Goal: Use online tool/utility

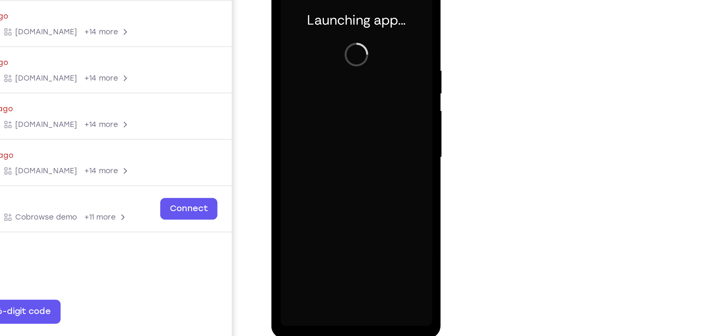
click at [307, 127] on div at bounding box center [308, 57] width 66 height 147
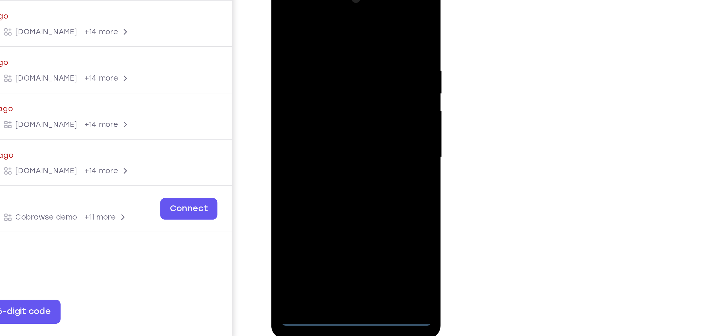
click at [328, 107] on div at bounding box center [308, 57] width 66 height 147
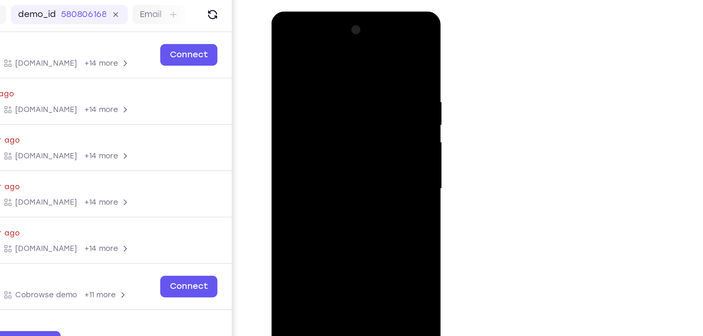
click at [298, 33] on div at bounding box center [308, 88] width 66 height 147
click at [330, 86] on div at bounding box center [308, 88] width 66 height 147
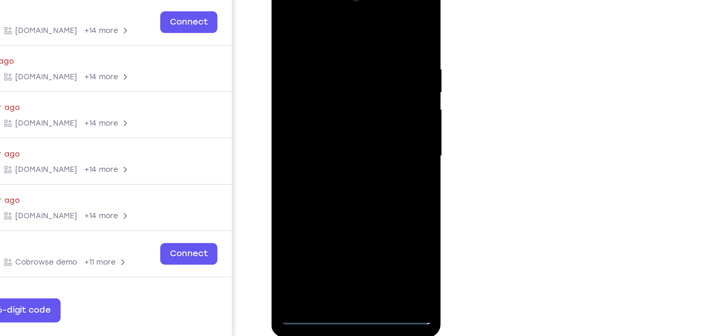
click at [314, 119] on div at bounding box center [308, 56] width 66 height 147
click at [311, 82] on div at bounding box center [308, 56] width 66 height 147
click at [324, 32] on div at bounding box center [308, 56] width 66 height 147
click at [334, 33] on div at bounding box center [308, 56] width 66 height 147
click at [326, 48] on div at bounding box center [308, 56] width 66 height 147
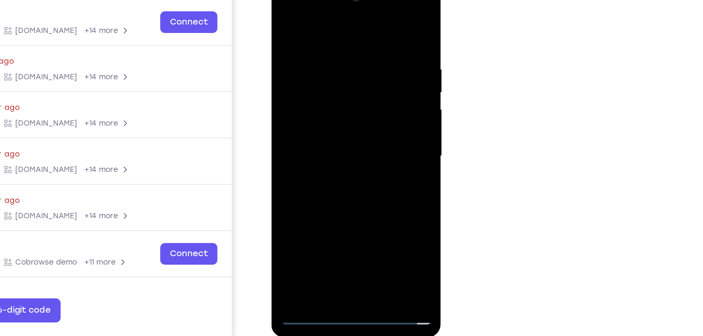
click at [303, 120] on div at bounding box center [308, 56] width 66 height 147
click at [307, 36] on div at bounding box center [308, 56] width 66 height 147
click at [337, 10] on div at bounding box center [308, 56] width 66 height 147
click at [319, 120] on div at bounding box center [308, 56] width 66 height 147
click at [302, 84] on div at bounding box center [308, 56] width 66 height 147
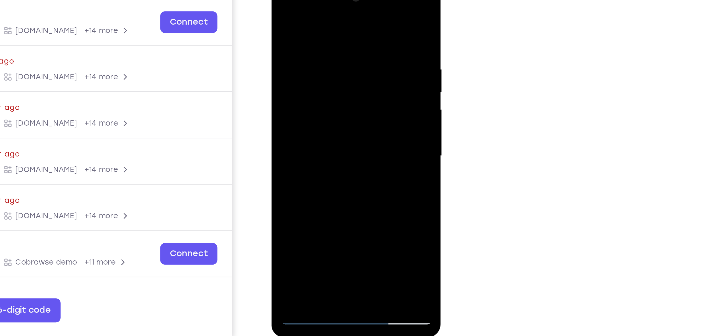
click at [289, 127] on div at bounding box center [308, 56] width 66 height 147
click at [304, 14] on div at bounding box center [308, 56] width 66 height 147
click at [336, 51] on div at bounding box center [308, 56] width 66 height 147
click at [277, 56] on div at bounding box center [308, 56] width 66 height 147
drag, startPoint x: 279, startPoint y: 77, endPoint x: 334, endPoint y: 93, distance: 57.4
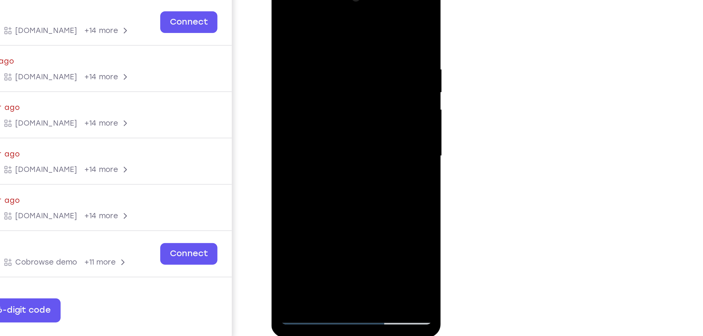
click at [334, 93] on div at bounding box center [308, 56] width 66 height 147
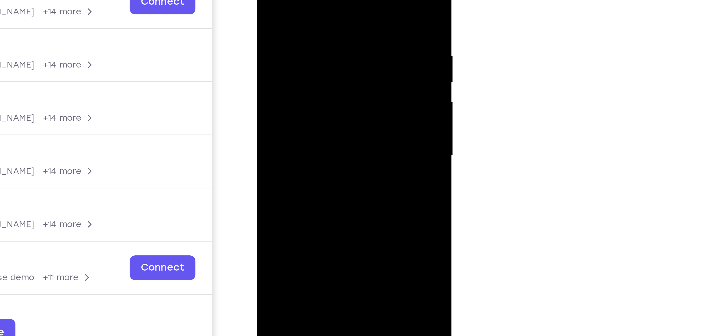
click at [321, 41] on div at bounding box center [294, 29] width 66 height 147
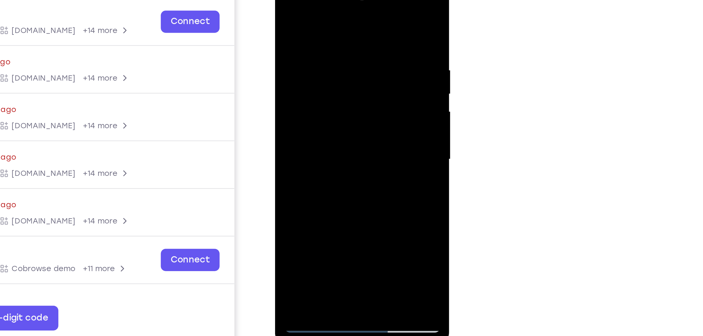
click at [338, 65] on div at bounding box center [312, 54] width 66 height 147
click at [322, 13] on div at bounding box center [312, 54] width 66 height 147
click at [340, 4] on div at bounding box center [312, 54] width 66 height 147
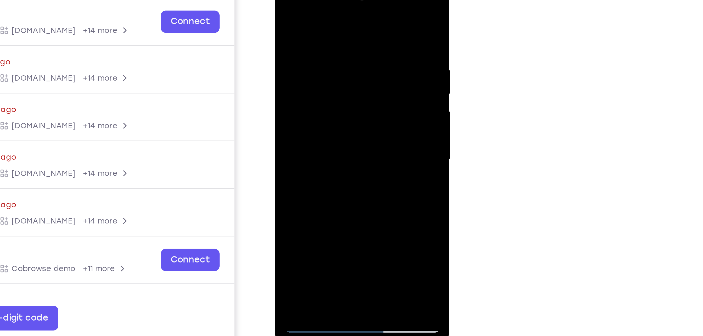
drag, startPoint x: 309, startPoint y: 58, endPoint x: 306, endPoint y: 140, distance: 82.5
click at [306, 134] on html "Online web based iOS Simulators and Android Emulators. Run iPhone, iPad, Mobile…" at bounding box center [312, 55] width 75 height 157
click at [339, 3] on div at bounding box center [312, 54] width 66 height 147
click at [289, 114] on div at bounding box center [312, 54] width 66 height 147
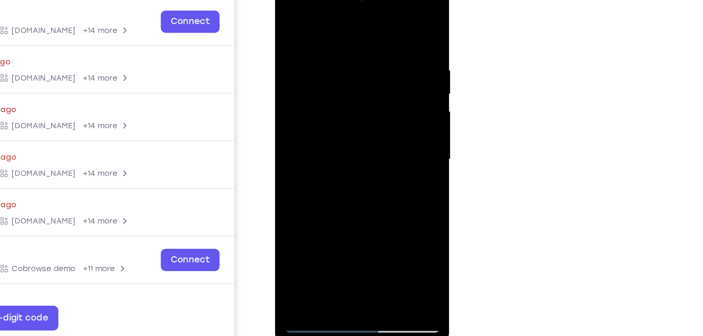
click at [324, 119] on div at bounding box center [312, 54] width 66 height 147
click at [292, 125] on div at bounding box center [312, 54] width 66 height 147
click at [335, 116] on div at bounding box center [312, 54] width 66 height 147
click at [330, 23] on div at bounding box center [312, 54] width 66 height 147
drag, startPoint x: 322, startPoint y: 80, endPoint x: 334, endPoint y: -5, distance: 85.8
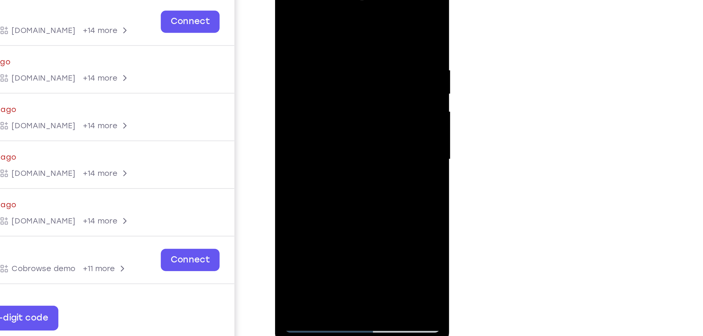
click at [334, 0] on div at bounding box center [312, 54] width 66 height 147
drag, startPoint x: 320, startPoint y: 81, endPoint x: 334, endPoint y: -23, distance: 105.7
click at [334, 0] on div at bounding box center [312, 55] width 74 height 156
drag, startPoint x: 318, startPoint y: 83, endPoint x: 333, endPoint y: -30, distance: 113.5
click at [333, 0] on html "Online web based iOS Simulators and Android Emulators. Run iPhone, iPad, Mobile…" at bounding box center [312, 55] width 75 height 157
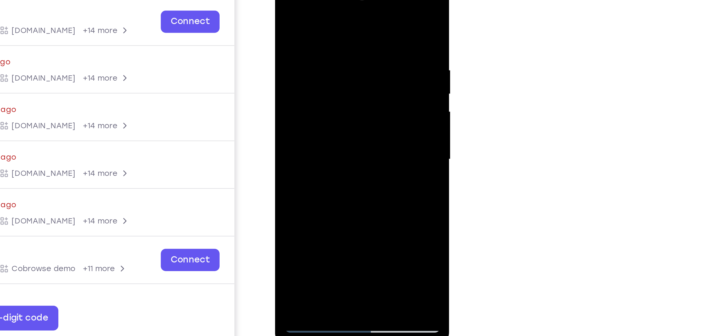
drag, startPoint x: 324, startPoint y: 77, endPoint x: 330, endPoint y: -8, distance: 85.4
click at [330, 0] on div at bounding box center [312, 54] width 66 height 147
drag, startPoint x: 323, startPoint y: 92, endPoint x: 333, endPoint y: 1, distance: 91.2
click at [333, 1] on div at bounding box center [312, 54] width 66 height 147
drag, startPoint x: 324, startPoint y: 86, endPoint x: 330, endPoint y: 27, distance: 59.5
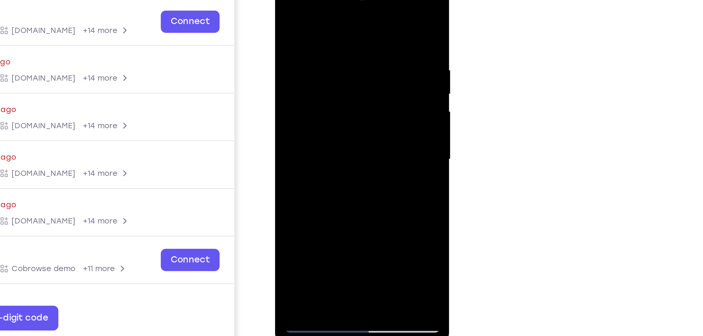
click at [330, 27] on div at bounding box center [312, 54] width 66 height 147
drag, startPoint x: 322, startPoint y: 100, endPoint x: 332, endPoint y: 8, distance: 92.7
click at [332, 8] on div at bounding box center [312, 54] width 66 height 147
drag, startPoint x: 327, startPoint y: 97, endPoint x: 333, endPoint y: 30, distance: 67.5
click at [333, 30] on div at bounding box center [312, 54] width 66 height 147
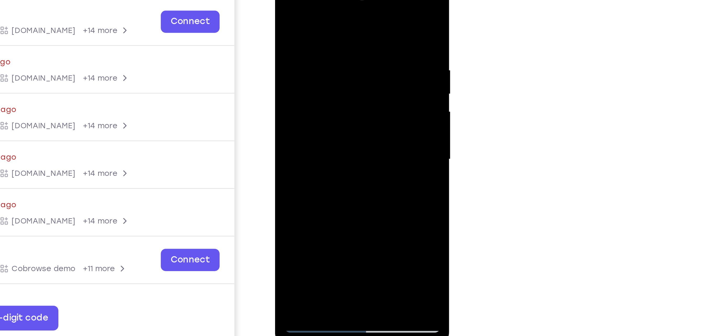
drag, startPoint x: 325, startPoint y: 90, endPoint x: 325, endPoint y: 24, distance: 66.3
click at [325, 24] on div at bounding box center [312, 54] width 66 height 147
drag, startPoint x: 332, startPoint y: 79, endPoint x: 334, endPoint y: 19, distance: 59.7
click at [334, 19] on div at bounding box center [312, 54] width 66 height 147
drag, startPoint x: 324, startPoint y: 90, endPoint x: 322, endPoint y: 28, distance: 61.8
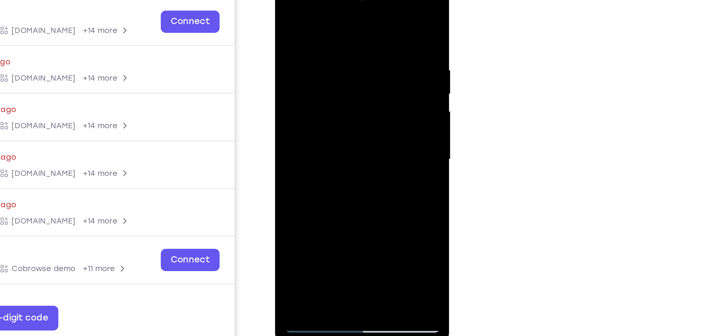
click at [322, 28] on div at bounding box center [312, 54] width 66 height 147
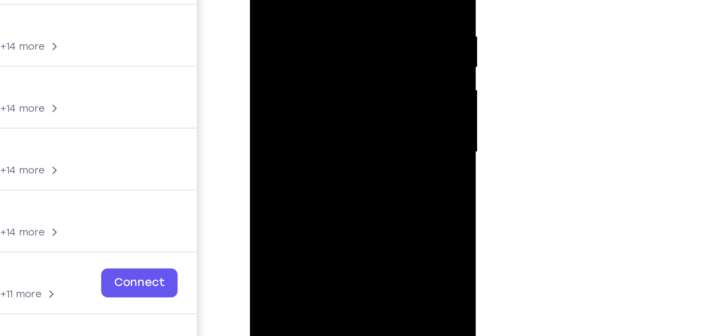
drag, startPoint x: 302, startPoint y: 31, endPoint x: 296, endPoint y: -2, distance: 33.7
drag, startPoint x: 303, startPoint y: 19, endPoint x: 302, endPoint y: -18, distance: 37.5
drag, startPoint x: 308, startPoint y: 19, endPoint x: 300, endPoint y: -51, distance: 69.9
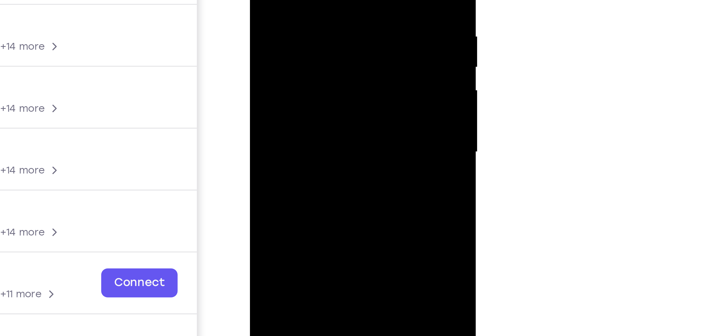
drag, startPoint x: 301, startPoint y: 13, endPoint x: 299, endPoint y: -21, distance: 33.8
drag, startPoint x: 301, startPoint y: 27, endPoint x: 294, endPoint y: -20, distance: 48.0
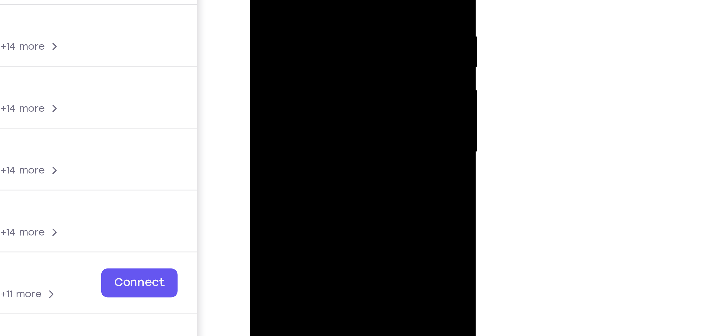
drag, startPoint x: 291, startPoint y: 36, endPoint x: 289, endPoint y: -16, distance: 52.1
drag, startPoint x: 298, startPoint y: 27, endPoint x: 317, endPoint y: -7, distance: 38.7
drag, startPoint x: 288, startPoint y: 34, endPoint x: 302, endPoint y: -6, distance: 41.8
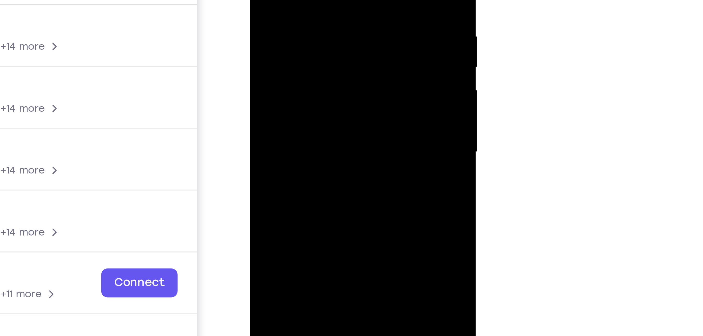
drag, startPoint x: 300, startPoint y: 20, endPoint x: 300, endPoint y: -6, distance: 25.9
drag, startPoint x: 292, startPoint y: 29, endPoint x: 295, endPoint y: -6, distance: 35.4
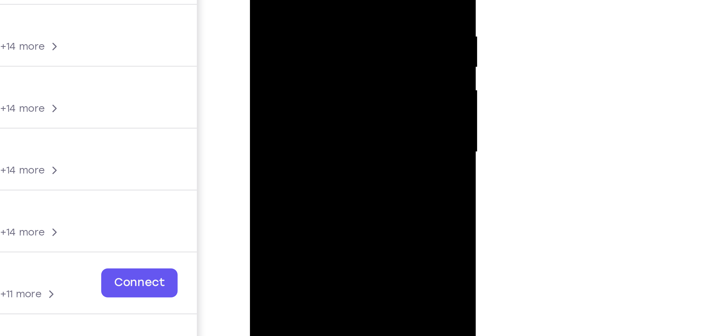
drag, startPoint x: 294, startPoint y: 20, endPoint x: 294, endPoint y: -21, distance: 40.8
drag, startPoint x: 292, startPoint y: 26, endPoint x: 298, endPoint y: -29, distance: 54.8
drag, startPoint x: 294, startPoint y: 18, endPoint x: 297, endPoint y: -35, distance: 52.5
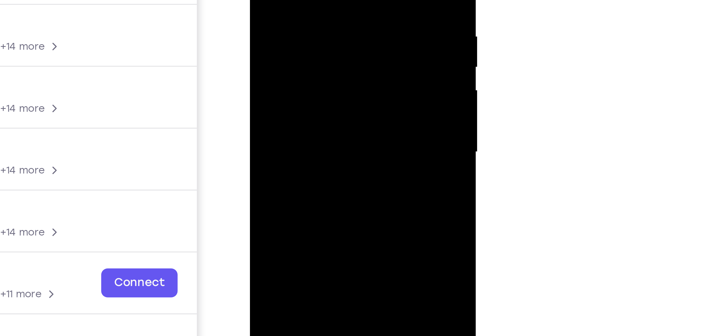
drag, startPoint x: 300, startPoint y: 21, endPoint x: 300, endPoint y: -42, distance: 62.3
drag, startPoint x: 305, startPoint y: 27, endPoint x: 307, endPoint y: -18, distance: 44.8
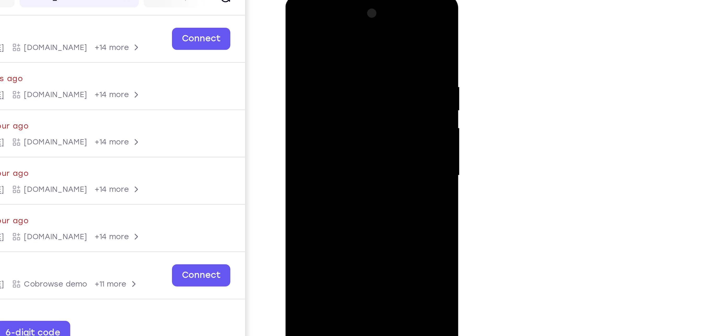
click at [349, 68] on div at bounding box center [322, 71] width 66 height 147
click at [350, 79] on div at bounding box center [322, 71] width 66 height 147
click at [291, 70] on div at bounding box center [322, 71] width 66 height 147
click at [348, 71] on div at bounding box center [322, 71] width 66 height 147
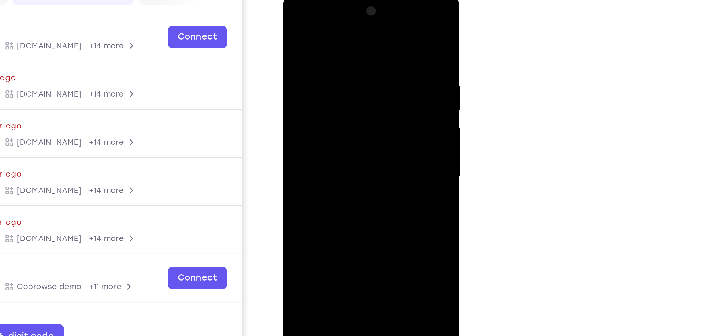
click at [292, 83] on div at bounding box center [320, 69] width 66 height 147
click at [352, 70] on div at bounding box center [320, 69] width 66 height 147
click at [350, 73] on div at bounding box center [320, 69] width 66 height 147
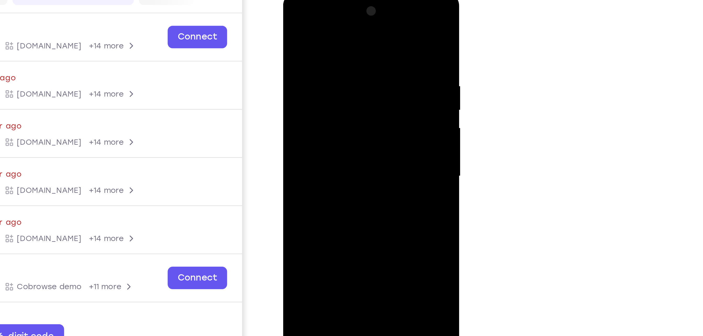
click at [350, 73] on div at bounding box center [320, 69] width 66 height 147
click at [294, 66] on div at bounding box center [320, 69] width 66 height 147
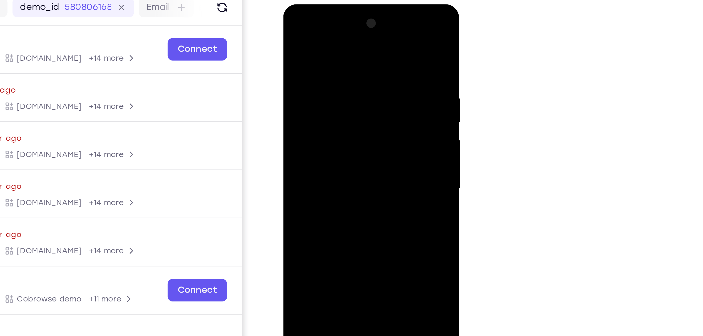
click at [334, 14] on div at bounding box center [320, 81] width 66 height 147
click at [328, 77] on div at bounding box center [320, 81] width 66 height 147
click at [315, 86] on div at bounding box center [320, 81] width 66 height 147
click at [327, 39] on div at bounding box center [320, 81] width 66 height 147
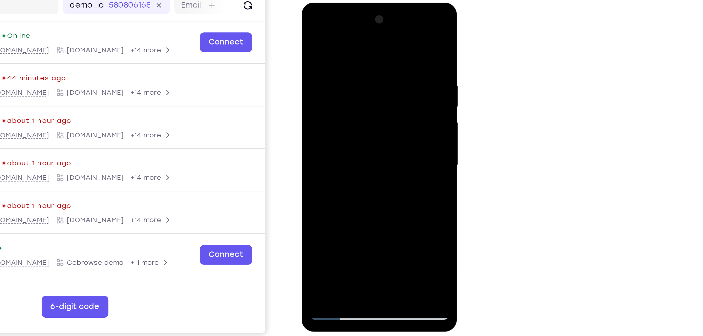
click at [369, 29] on div at bounding box center [339, 80] width 66 height 147
click at [363, 20] on div at bounding box center [339, 80] width 66 height 147
click at [313, 141] on div at bounding box center [339, 80] width 66 height 147
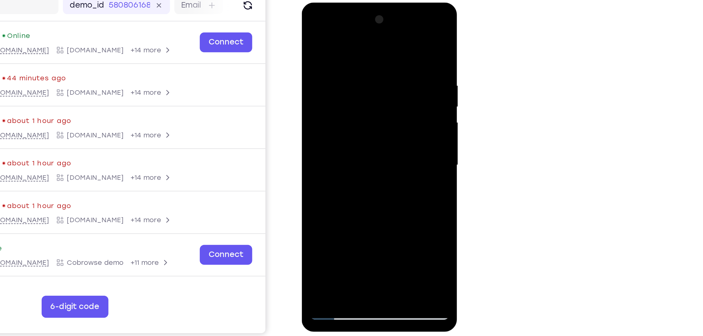
click at [313, 141] on div at bounding box center [339, 80] width 66 height 147
click at [367, 28] on div at bounding box center [339, 80] width 66 height 147
click at [326, 140] on div at bounding box center [339, 80] width 66 height 147
click at [339, 27] on div at bounding box center [339, 80] width 66 height 147
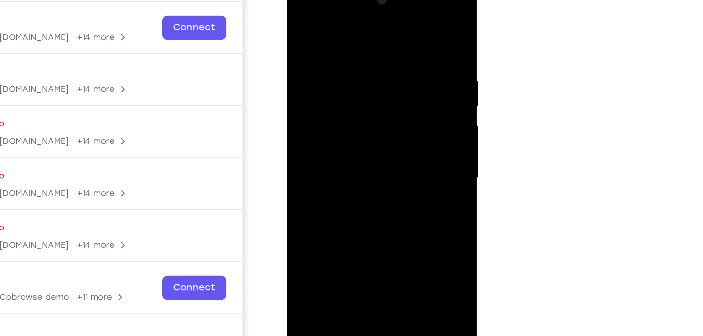
click at [351, 17] on div at bounding box center [324, 56] width 66 height 147
click at [310, 4] on div at bounding box center [324, 56] width 66 height 147
click at [306, 10] on div at bounding box center [324, 56] width 66 height 147
click at [298, 5] on div at bounding box center [324, 56] width 66 height 147
click at [317, 19] on div at bounding box center [324, 56] width 66 height 147
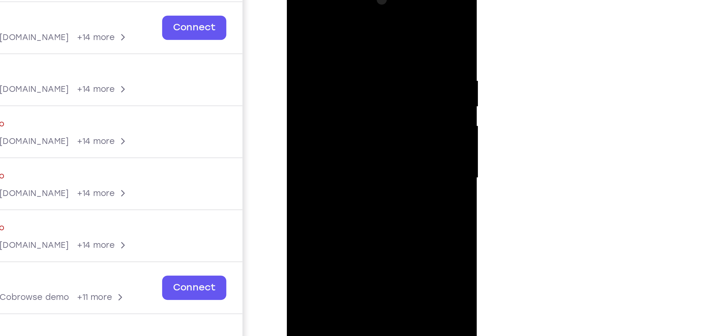
click at [296, 52] on div at bounding box center [324, 56] width 66 height 147
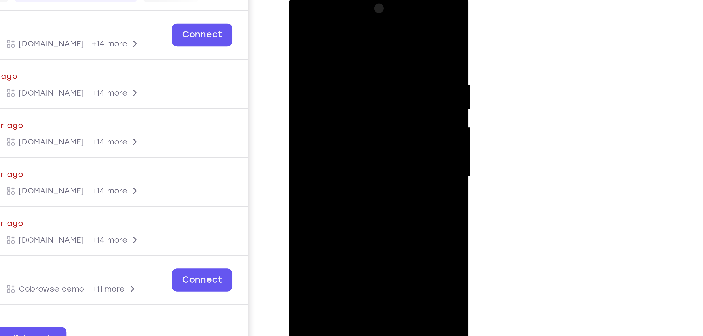
click at [355, 80] on div at bounding box center [326, 66] width 66 height 147
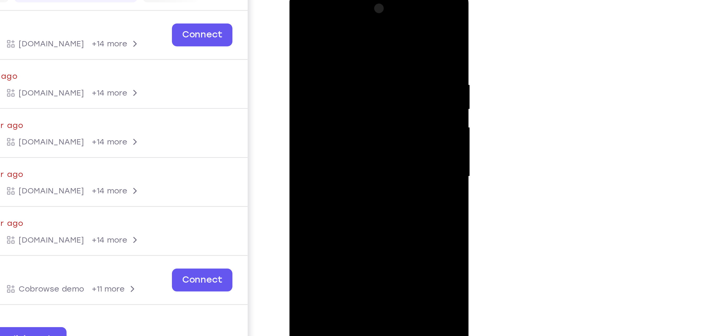
click at [355, 80] on div at bounding box center [326, 66] width 66 height 147
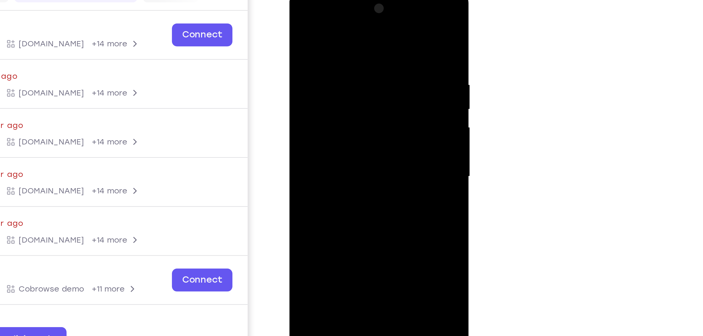
click at [355, 80] on div at bounding box center [326, 66] width 66 height 147
click at [355, 0] on div at bounding box center [326, 66] width 66 height 147
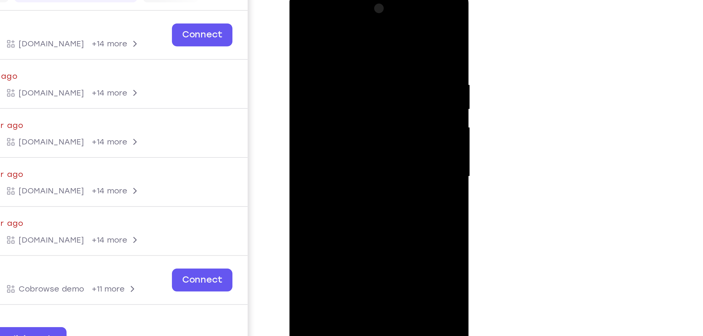
click at [300, 65] on div at bounding box center [326, 66] width 66 height 147
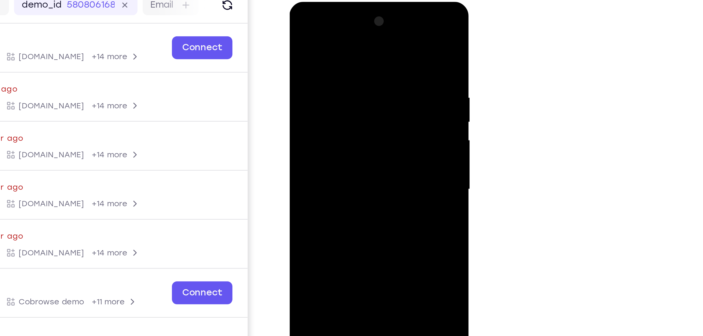
click at [353, 36] on div at bounding box center [326, 79] width 66 height 147
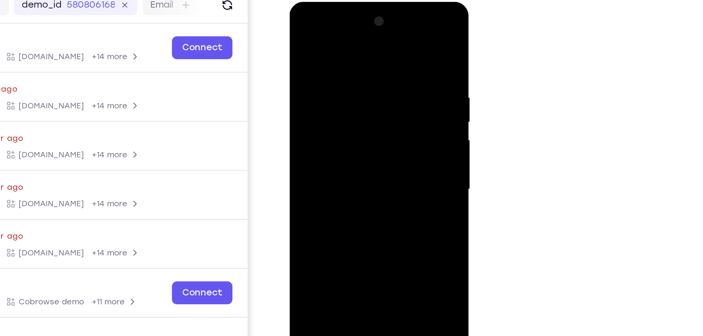
click at [353, 36] on div at bounding box center [326, 79] width 66 height 147
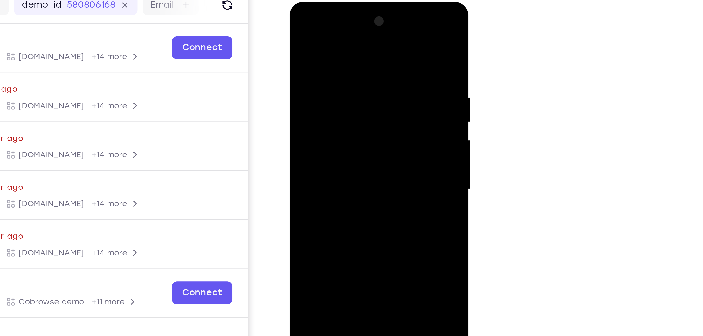
click at [353, 36] on div at bounding box center [326, 79] width 66 height 147
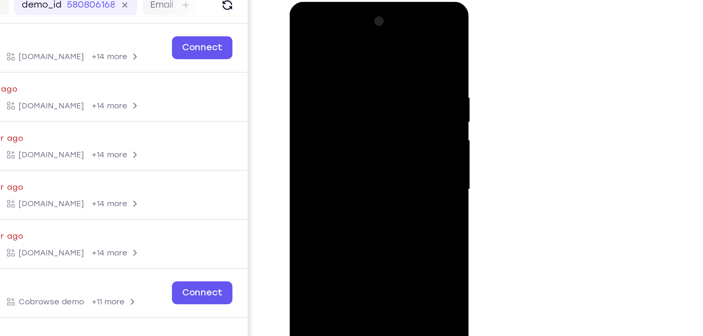
click at [353, 36] on div at bounding box center [326, 79] width 66 height 147
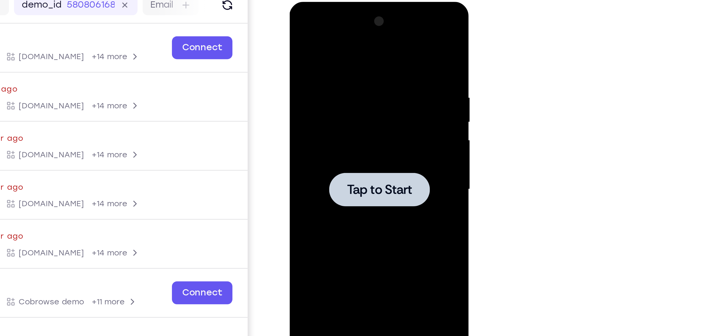
click at [353, 2] on div "Tap to Start" at bounding box center [326, 2] width 74 height 0
click at [353, 36] on div at bounding box center [326, 79] width 66 height 147
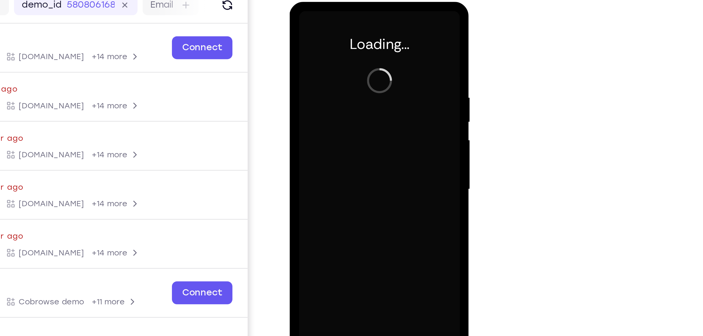
click at [353, 36] on div at bounding box center [326, 79] width 66 height 147
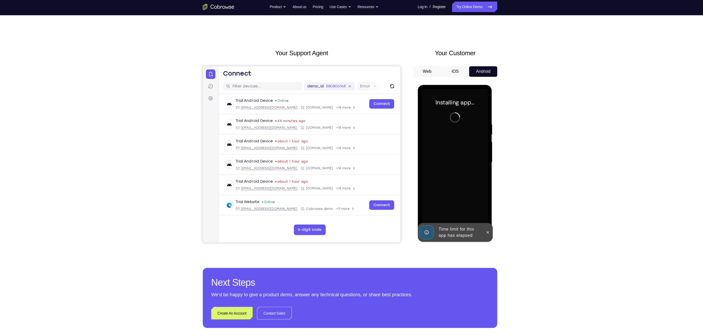
scroll to position [2, 0]
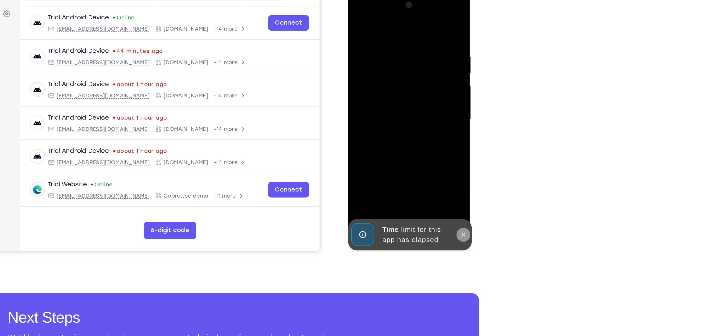
click at [418, 141] on button at bounding box center [417, 139] width 8 height 8
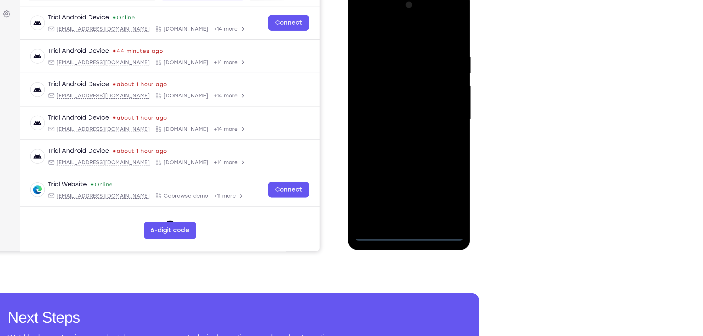
click at [387, 137] on div at bounding box center [385, 69] width 66 height 147
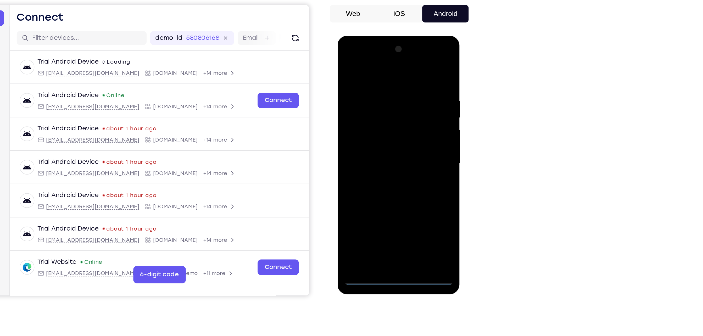
click at [397, 158] on div at bounding box center [374, 113] width 66 height 147
click at [372, 65] on div at bounding box center [374, 113] width 66 height 147
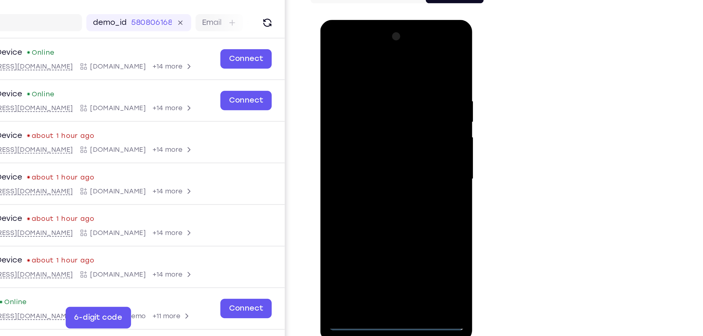
click at [376, 96] on div at bounding box center [357, 97] width 66 height 147
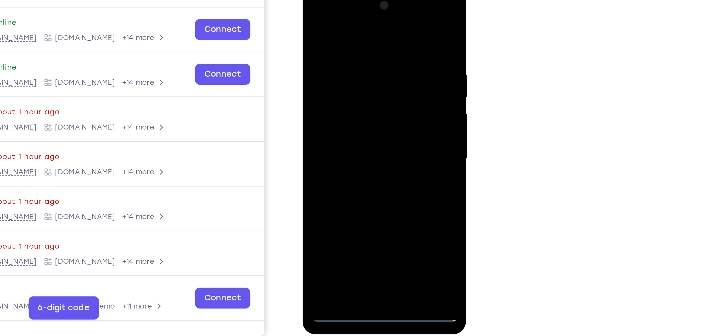
click at [335, 74] on div at bounding box center [339, 65] width 66 height 147
click at [342, 91] on div at bounding box center [339, 65] width 66 height 147
click at [331, 41] on div at bounding box center [339, 65] width 66 height 147
click at [325, 53] on div at bounding box center [339, 65] width 66 height 147
click at [352, 58] on div at bounding box center [339, 65] width 66 height 147
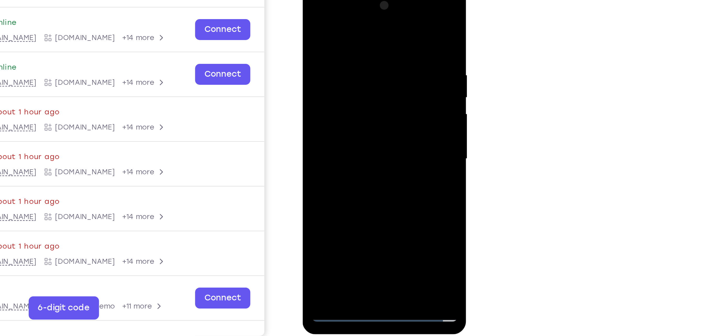
click at [331, 127] on div at bounding box center [339, 65] width 66 height 147
click at [340, 47] on div at bounding box center [339, 65] width 66 height 147
click at [310, 14] on div at bounding box center [339, 65] width 66 height 147
click at [309, 13] on div at bounding box center [339, 65] width 66 height 147
click at [338, 5] on div at bounding box center [339, 65] width 66 height 147
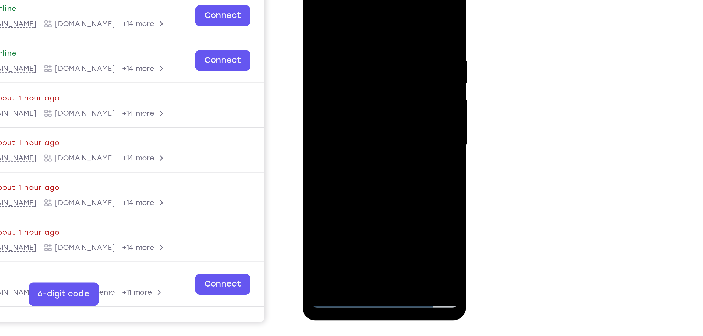
click at [339, 7] on div at bounding box center [339, 51] width 66 height 147
click at [346, 14] on div at bounding box center [339, 51] width 66 height 147
drag, startPoint x: 343, startPoint y: 92, endPoint x: 343, endPoint y: 5, distance: 86.1
click at [343, 5] on div at bounding box center [339, 51] width 66 height 147
click at [340, 31] on div at bounding box center [339, 51] width 66 height 147
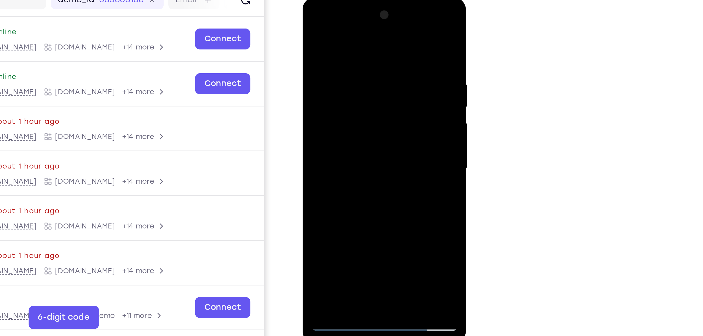
click at [314, 56] on div at bounding box center [339, 74] width 66 height 147
click at [319, 30] on div at bounding box center [339, 74] width 66 height 147
click at [356, 81] on div at bounding box center [339, 74] width 66 height 147
drag, startPoint x: 359, startPoint y: 112, endPoint x: 365, endPoint y: 58, distance: 54.5
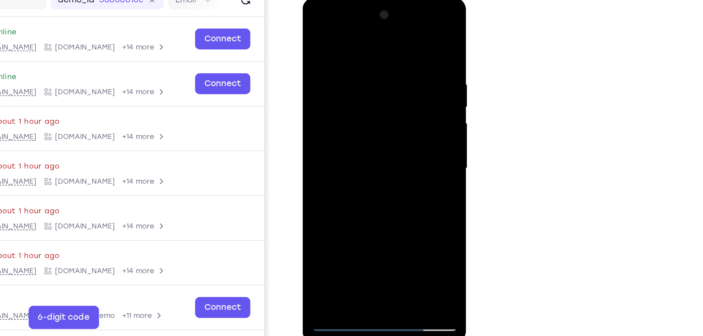
click at [365, 58] on div at bounding box center [339, 74] width 66 height 147
drag, startPoint x: 355, startPoint y: 107, endPoint x: 382, endPoint y: 162, distance: 61.5
click at [377, 154] on html "Online web based iOS Simulators and Android Emulators. Run iPhone, iPad, Mobile…" at bounding box center [339, 75] width 75 height 157
click at [346, 34] on div at bounding box center [339, 74] width 66 height 147
click at [334, 46] on div at bounding box center [339, 74] width 66 height 147
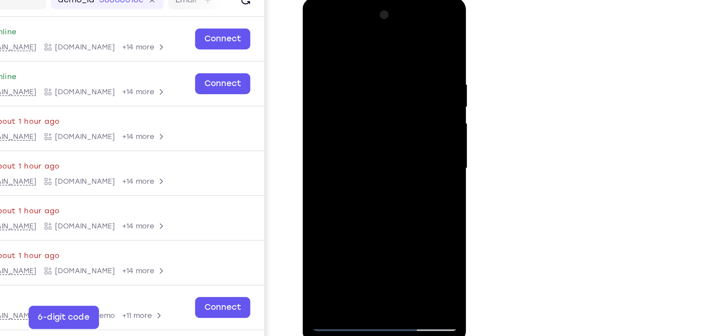
drag, startPoint x: 362, startPoint y: 100, endPoint x: 357, endPoint y: 48, distance: 52.8
click at [357, 48] on div at bounding box center [339, 74] width 66 height 147
drag, startPoint x: 350, startPoint y: 106, endPoint x: 348, endPoint y: 94, distance: 11.9
click at [348, 94] on div at bounding box center [339, 74] width 66 height 147
drag, startPoint x: 356, startPoint y: 117, endPoint x: 355, endPoint y: 69, distance: 47.9
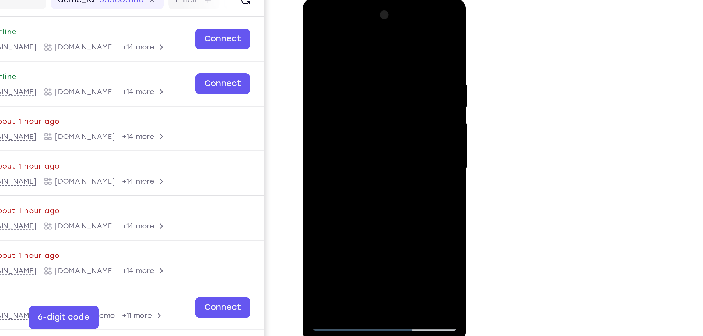
click at [355, 69] on div at bounding box center [339, 74] width 66 height 147
drag, startPoint x: 354, startPoint y: 85, endPoint x: 353, endPoint y: 60, distance: 24.6
click at [353, 60] on div at bounding box center [339, 74] width 66 height 147
drag, startPoint x: 346, startPoint y: 105, endPoint x: 358, endPoint y: 62, distance: 44.9
click at [358, 62] on div at bounding box center [339, 74] width 66 height 147
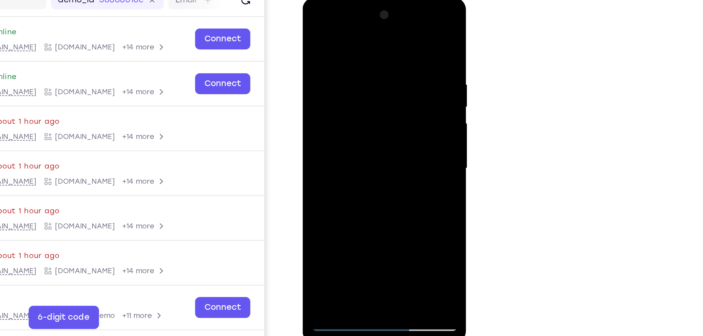
drag, startPoint x: 349, startPoint y: 112, endPoint x: 350, endPoint y: 80, distance: 31.2
click at [350, 80] on div at bounding box center [339, 74] width 66 height 147
drag, startPoint x: 353, startPoint y: 96, endPoint x: 368, endPoint y: 55, distance: 43.7
click at [368, 55] on div at bounding box center [339, 74] width 66 height 147
drag, startPoint x: 354, startPoint y: 104, endPoint x: 355, endPoint y: 47, distance: 57.1
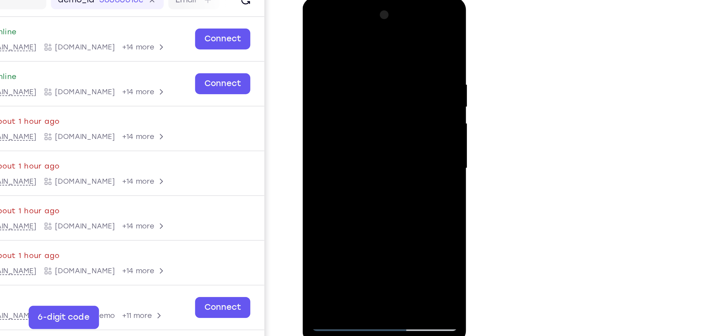
click at [355, 47] on div at bounding box center [339, 74] width 66 height 147
drag, startPoint x: 346, startPoint y: 97, endPoint x: 349, endPoint y: 49, distance: 47.5
click at [349, 49] on div at bounding box center [339, 74] width 66 height 147
drag, startPoint x: 348, startPoint y: 104, endPoint x: 359, endPoint y: 50, distance: 55.4
click at [359, 50] on div at bounding box center [339, 74] width 66 height 147
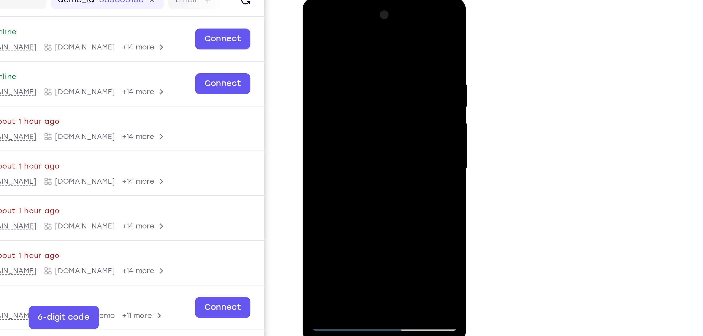
drag, startPoint x: 354, startPoint y: 123, endPoint x: 366, endPoint y: 69, distance: 54.5
click at [366, 69] on div at bounding box center [339, 74] width 66 height 147
drag, startPoint x: 356, startPoint y: 123, endPoint x: 356, endPoint y: 78, distance: 45.0
click at [356, 78] on div at bounding box center [339, 74] width 66 height 147
drag, startPoint x: 361, startPoint y: 110, endPoint x: 366, endPoint y: 79, distance: 32.1
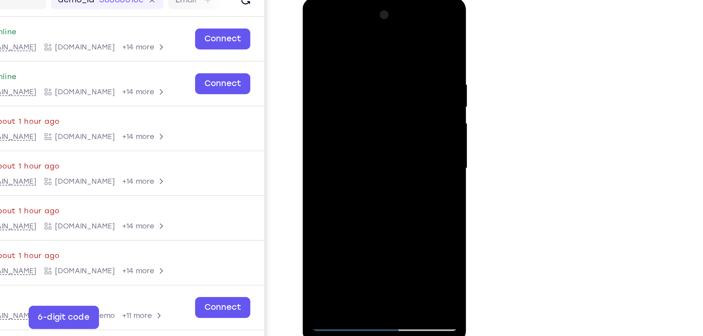
click at [366, 79] on div at bounding box center [339, 74] width 66 height 147
drag, startPoint x: 351, startPoint y: 86, endPoint x: 358, endPoint y: 42, distance: 44.7
click at [358, 42] on div at bounding box center [339, 74] width 66 height 147
drag, startPoint x: 357, startPoint y: 121, endPoint x: 358, endPoint y: 96, distance: 24.4
click at [358, 96] on div at bounding box center [339, 74] width 66 height 147
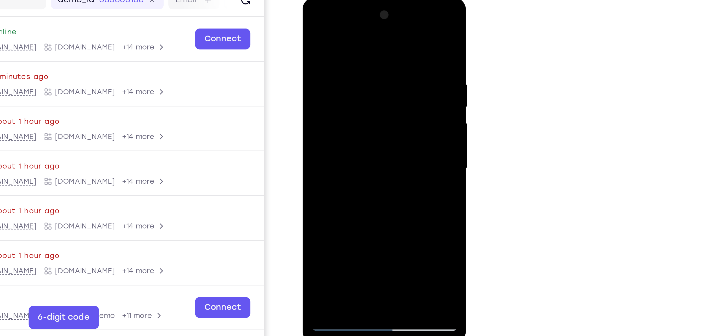
drag, startPoint x: 361, startPoint y: 104, endPoint x: 364, endPoint y: 66, distance: 37.8
click at [364, 66] on div at bounding box center [339, 74] width 66 height 147
drag, startPoint x: 352, startPoint y: 107, endPoint x: 359, endPoint y: 46, distance: 61.1
click at [359, 46] on div at bounding box center [339, 74] width 66 height 147
drag, startPoint x: 353, startPoint y: 94, endPoint x: 361, endPoint y: 20, distance: 74.5
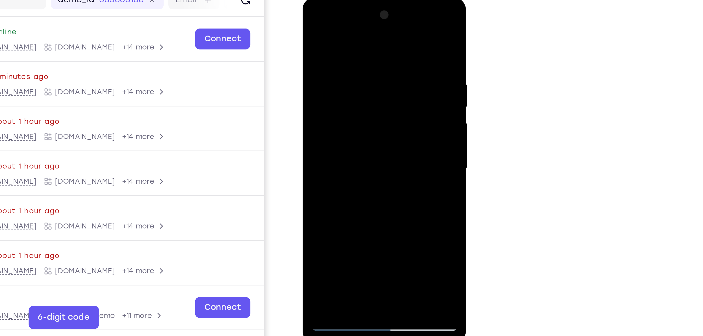
click at [361, 20] on div at bounding box center [339, 74] width 66 height 147
drag, startPoint x: 356, startPoint y: 97, endPoint x: 357, endPoint y: 48, distance: 48.4
click at [357, 48] on div at bounding box center [339, 74] width 66 height 147
drag, startPoint x: 354, startPoint y: 91, endPoint x: 366, endPoint y: 29, distance: 62.9
click at [366, 29] on div at bounding box center [339, 74] width 66 height 147
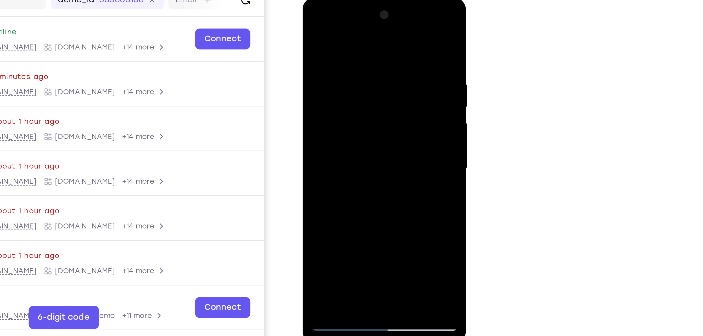
drag, startPoint x: 357, startPoint y: 99, endPoint x: 365, endPoint y: 19, distance: 80.2
click at [365, 19] on div at bounding box center [339, 74] width 66 height 147
click at [322, 144] on div at bounding box center [339, 74] width 66 height 147
drag, startPoint x: 349, startPoint y: 70, endPoint x: 342, endPoint y: 29, distance: 42.0
click at [342, 29] on div at bounding box center [339, 74] width 66 height 147
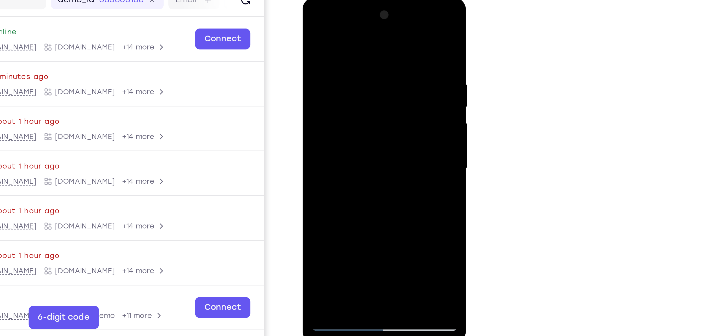
drag, startPoint x: 353, startPoint y: 116, endPoint x: 352, endPoint y: 85, distance: 30.9
click at [352, 85] on div at bounding box center [339, 74] width 66 height 147
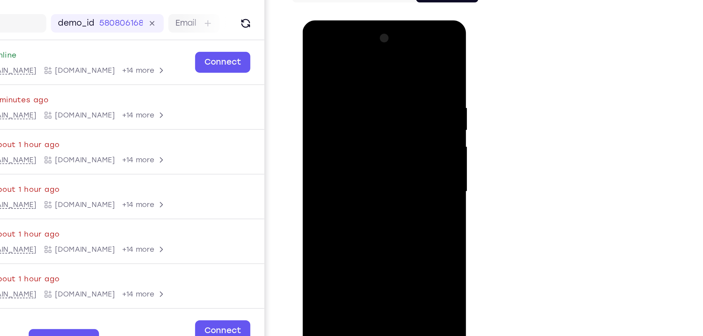
drag, startPoint x: 345, startPoint y: 81, endPoint x: 362, endPoint y: 164, distance: 84.6
click at [362, 164] on div at bounding box center [339, 97] width 66 height 147
click at [332, 58] on div at bounding box center [339, 97] width 66 height 147
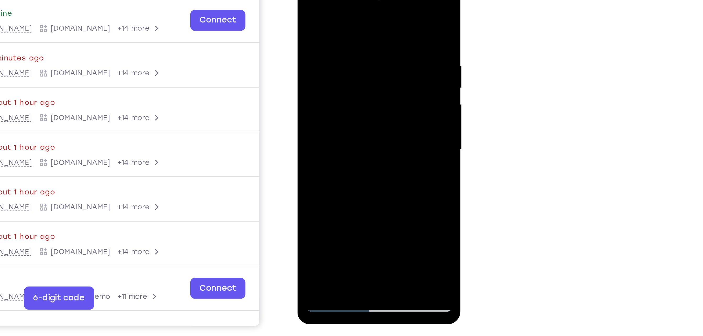
drag, startPoint x: 341, startPoint y: 94, endPoint x: 340, endPoint y: 46, distance: 48.2
click at [340, 46] on div at bounding box center [334, 55] width 66 height 147
drag, startPoint x: 340, startPoint y: 46, endPoint x: 341, endPoint y: 8, distance: 38.5
click at [341, 8] on div at bounding box center [334, 55] width 66 height 147
drag, startPoint x: 345, startPoint y: 38, endPoint x: 350, endPoint y: 122, distance: 83.7
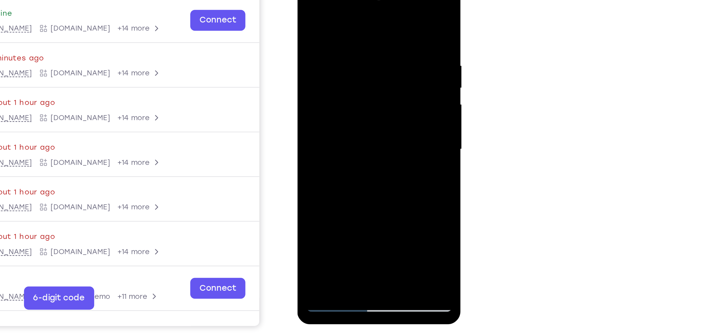
click at [350, 122] on div at bounding box center [334, 55] width 66 height 147
click at [344, 10] on div at bounding box center [334, 55] width 66 height 147
drag, startPoint x: 328, startPoint y: 74, endPoint x: 330, endPoint y: 11, distance: 63.2
click at [330, 11] on div at bounding box center [334, 55] width 66 height 147
drag, startPoint x: 334, startPoint y: 70, endPoint x: 334, endPoint y: 61, distance: 9.2
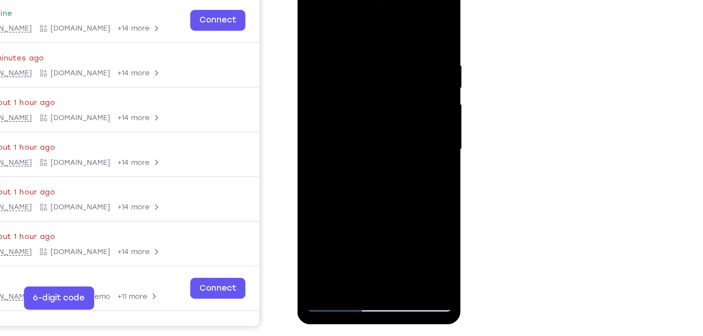
click at [334, 61] on div at bounding box center [334, 55] width 66 height 147
drag, startPoint x: 346, startPoint y: 80, endPoint x: 350, endPoint y: 37, distance: 43.1
click at [350, 37] on div at bounding box center [334, 55] width 66 height 147
drag, startPoint x: 349, startPoint y: 87, endPoint x: 348, endPoint y: 47, distance: 40.6
click at [348, 47] on div at bounding box center [334, 55] width 66 height 147
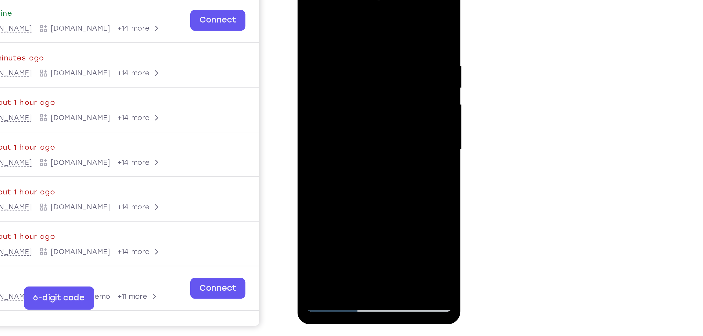
drag, startPoint x: 354, startPoint y: 78, endPoint x: 348, endPoint y: 47, distance: 32.2
click at [348, 47] on div at bounding box center [334, 55] width 66 height 147
drag, startPoint x: 354, startPoint y: 95, endPoint x: 347, endPoint y: 56, distance: 39.2
click at [347, 56] on div at bounding box center [334, 55] width 66 height 147
drag, startPoint x: 350, startPoint y: 87, endPoint x: 351, endPoint y: 33, distance: 53.9
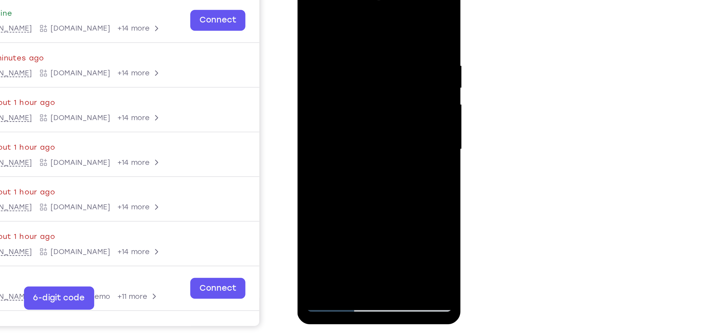
click at [351, 33] on div at bounding box center [334, 55] width 66 height 147
drag, startPoint x: 347, startPoint y: 84, endPoint x: 347, endPoint y: 27, distance: 57.1
click at [347, 27] on div at bounding box center [334, 55] width 66 height 147
drag, startPoint x: 335, startPoint y: 95, endPoint x: 346, endPoint y: 26, distance: 70.3
click at [346, 26] on div at bounding box center [334, 55] width 66 height 147
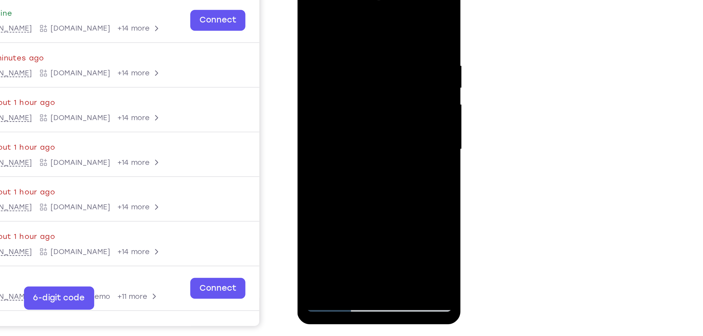
drag, startPoint x: 345, startPoint y: 73, endPoint x: 343, endPoint y: 12, distance: 61.0
click at [343, 12] on div at bounding box center [334, 55] width 66 height 147
drag, startPoint x: 346, startPoint y: 59, endPoint x: 343, endPoint y: 5, distance: 53.7
click at [343, 5] on div at bounding box center [334, 55] width 66 height 147
drag, startPoint x: 345, startPoint y: 20, endPoint x: 359, endPoint y: 152, distance: 132.5
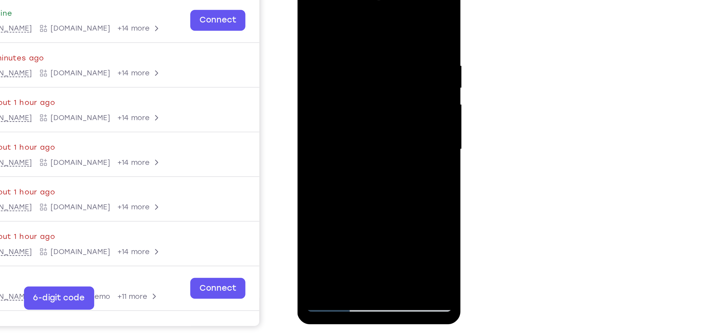
click at [359, 136] on html "Online web based iOS Simulators and Android Emulators. Run iPhone, iPad, Mobile…" at bounding box center [334, 57] width 75 height 157
drag, startPoint x: 343, startPoint y: 22, endPoint x: 336, endPoint y: 136, distance: 114.1
click at [336, 136] on html "Online web based iOS Simulators and Android Emulators. Run iPhone, iPad, Mobile…" at bounding box center [334, 57] width 75 height 157
click at [340, 81] on div at bounding box center [334, 55] width 66 height 147
click at [351, 73] on div at bounding box center [334, 55] width 66 height 147
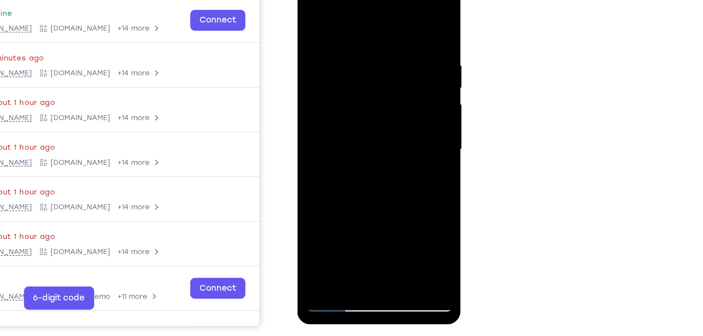
click at [363, 63] on div at bounding box center [334, 55] width 66 height 147
click at [362, 63] on div at bounding box center [334, 55] width 66 height 147
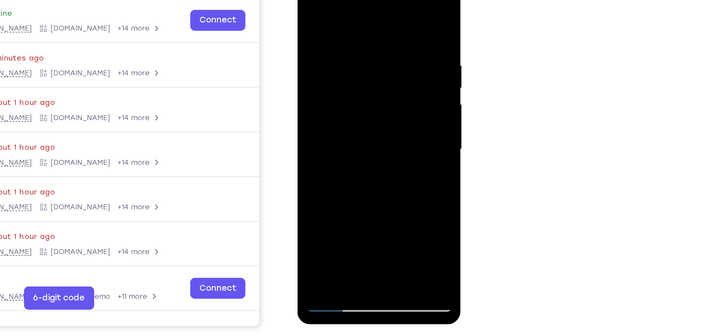
click at [362, 64] on div at bounding box center [334, 55] width 66 height 147
drag, startPoint x: 358, startPoint y: 90, endPoint x: 353, endPoint y: 48, distance: 42.2
click at [353, 48] on div at bounding box center [334, 55] width 66 height 147
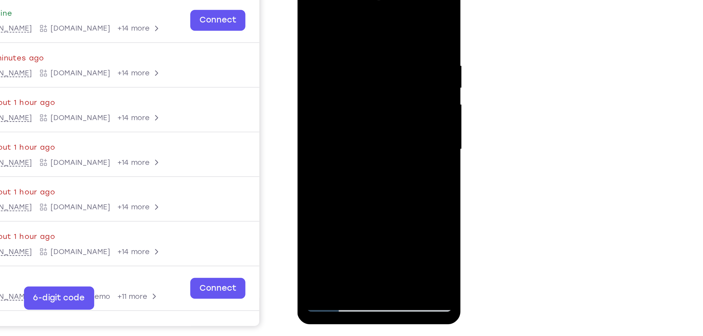
drag, startPoint x: 350, startPoint y: 78, endPoint x: 362, endPoint y: 35, distance: 43.9
click at [362, 35] on div at bounding box center [334, 55] width 66 height 147
drag, startPoint x: 345, startPoint y: 70, endPoint x: 343, endPoint y: 29, distance: 41.1
click at [343, 29] on div at bounding box center [334, 55] width 66 height 147
drag, startPoint x: 346, startPoint y: 65, endPoint x: 348, endPoint y: 152, distance: 86.7
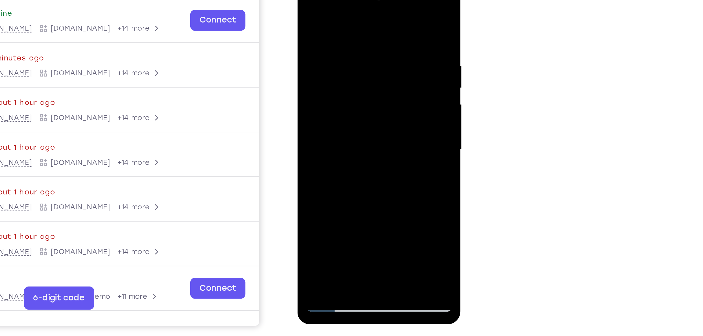
click at [348, 136] on html "Online web based iOS Simulators and Android Emulators. Run iPhone, iPad, Mobile…" at bounding box center [334, 57] width 75 height 157
drag, startPoint x: 347, startPoint y: 57, endPoint x: 339, endPoint y: 152, distance: 95.1
click at [339, 136] on html "Online web based iOS Simulators and Android Emulators. Run iPhone, iPad, Mobile…" at bounding box center [334, 57] width 75 height 157
drag, startPoint x: 334, startPoint y: 102, endPoint x: 346, endPoint y: 23, distance: 80.8
click at [346, 23] on div at bounding box center [334, 55] width 66 height 147
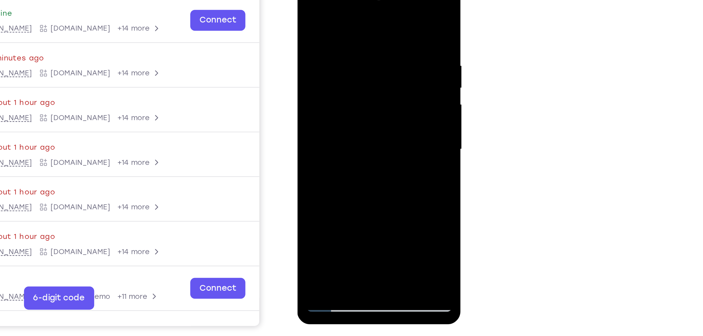
drag, startPoint x: 349, startPoint y: 90, endPoint x: 350, endPoint y: 45, distance: 44.8
click at [350, 45] on div at bounding box center [334, 55] width 66 height 147
drag, startPoint x: 343, startPoint y: 92, endPoint x: 346, endPoint y: 32, distance: 60.0
click at [346, 32] on div at bounding box center [334, 55] width 66 height 147
drag, startPoint x: 338, startPoint y: 84, endPoint x: 340, endPoint y: 58, distance: 26.1
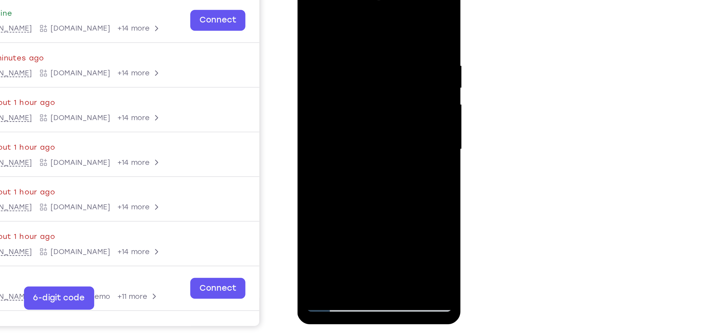
click at [340, 58] on div at bounding box center [334, 55] width 66 height 147
click at [321, 74] on div at bounding box center [334, 55] width 66 height 147
drag, startPoint x: 353, startPoint y: 100, endPoint x: 353, endPoint y: 81, distance: 18.6
click at [353, 81] on div at bounding box center [334, 55] width 66 height 147
drag, startPoint x: 342, startPoint y: 82, endPoint x: 343, endPoint y: 39, distance: 42.4
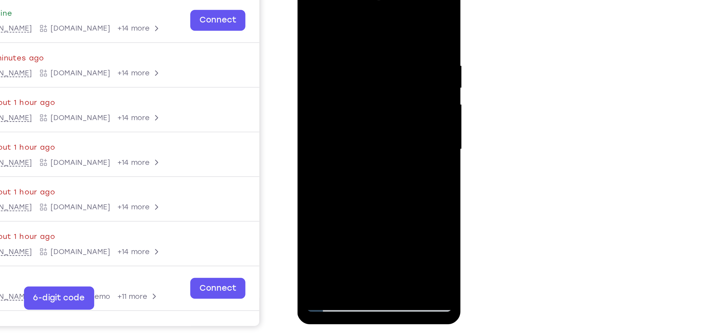
click at [343, 39] on div at bounding box center [334, 55] width 66 height 147
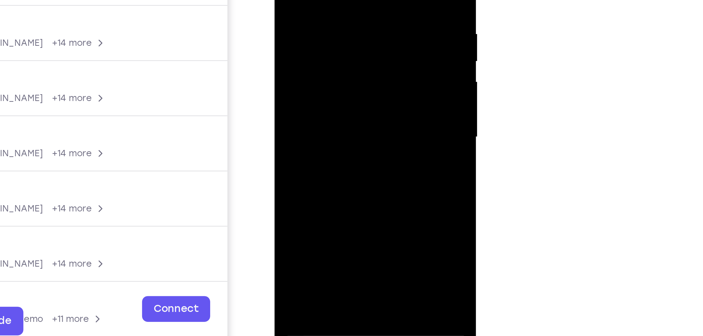
drag, startPoint x: 319, startPoint y: 41, endPoint x: 324, endPoint y: -17, distance: 58.1
click at [324, 0] on div at bounding box center [311, 3] width 66 height 147
drag, startPoint x: 316, startPoint y: 27, endPoint x: 324, endPoint y: -29, distance: 57.4
click at [324, 0] on div at bounding box center [311, 3] width 66 height 147
drag, startPoint x: 315, startPoint y: 37, endPoint x: 319, endPoint y: -12, distance: 49.1
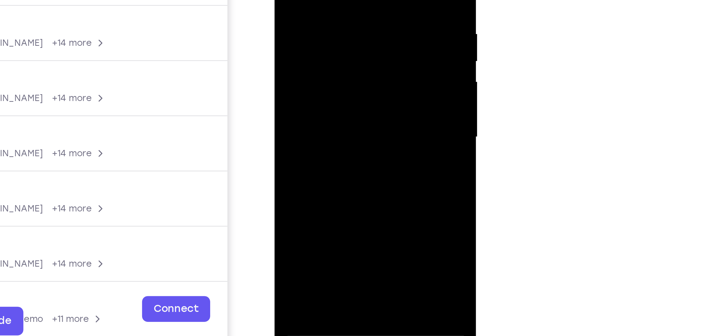
click at [319, 0] on div at bounding box center [311, 3] width 66 height 147
drag, startPoint x: 327, startPoint y: 47, endPoint x: 325, endPoint y: -1, distance: 48.2
click at [325, 0] on div at bounding box center [311, 3] width 66 height 147
drag, startPoint x: 321, startPoint y: 40, endPoint x: 324, endPoint y: -3, distance: 43.3
click at [324, 0] on div at bounding box center [311, 3] width 66 height 147
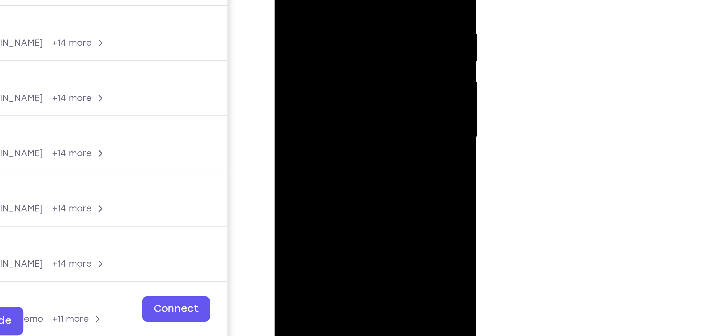
drag, startPoint x: 314, startPoint y: 51, endPoint x: 324, endPoint y: 9, distance: 42.7
click at [324, 9] on div at bounding box center [311, 3] width 66 height 147
drag, startPoint x: 319, startPoint y: 35, endPoint x: 327, endPoint y: -4, distance: 40.4
click at [327, 0] on div at bounding box center [311, 3] width 66 height 147
click at [315, 2] on div at bounding box center [311, 3] width 66 height 147
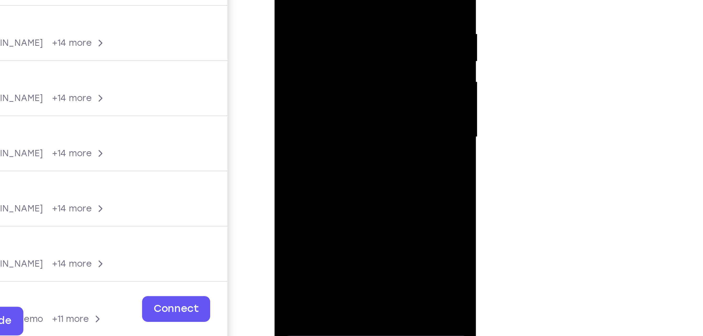
drag, startPoint x: 316, startPoint y: 47, endPoint x: 322, endPoint y: -4, distance: 51.4
click at [322, 0] on div at bounding box center [311, 3] width 66 height 147
drag, startPoint x: 314, startPoint y: 43, endPoint x: 319, endPoint y: 32, distance: 12.3
click at [319, 32] on div at bounding box center [311, 3] width 66 height 147
click at [340, 16] on div at bounding box center [311, 3] width 66 height 147
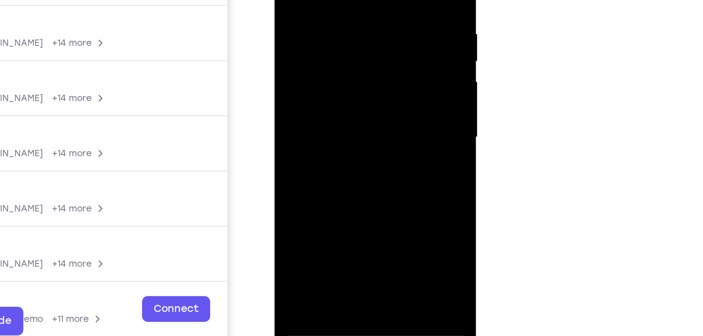
click at [316, 52] on div at bounding box center [311, 3] width 66 height 147
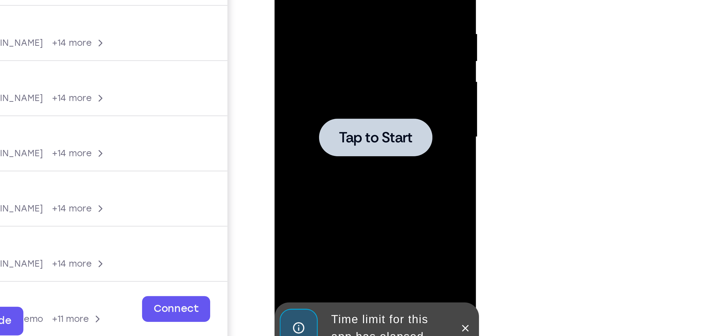
click at [325, 27] on div at bounding box center [311, 3] width 66 height 147
